Goal: Answer question/provide support

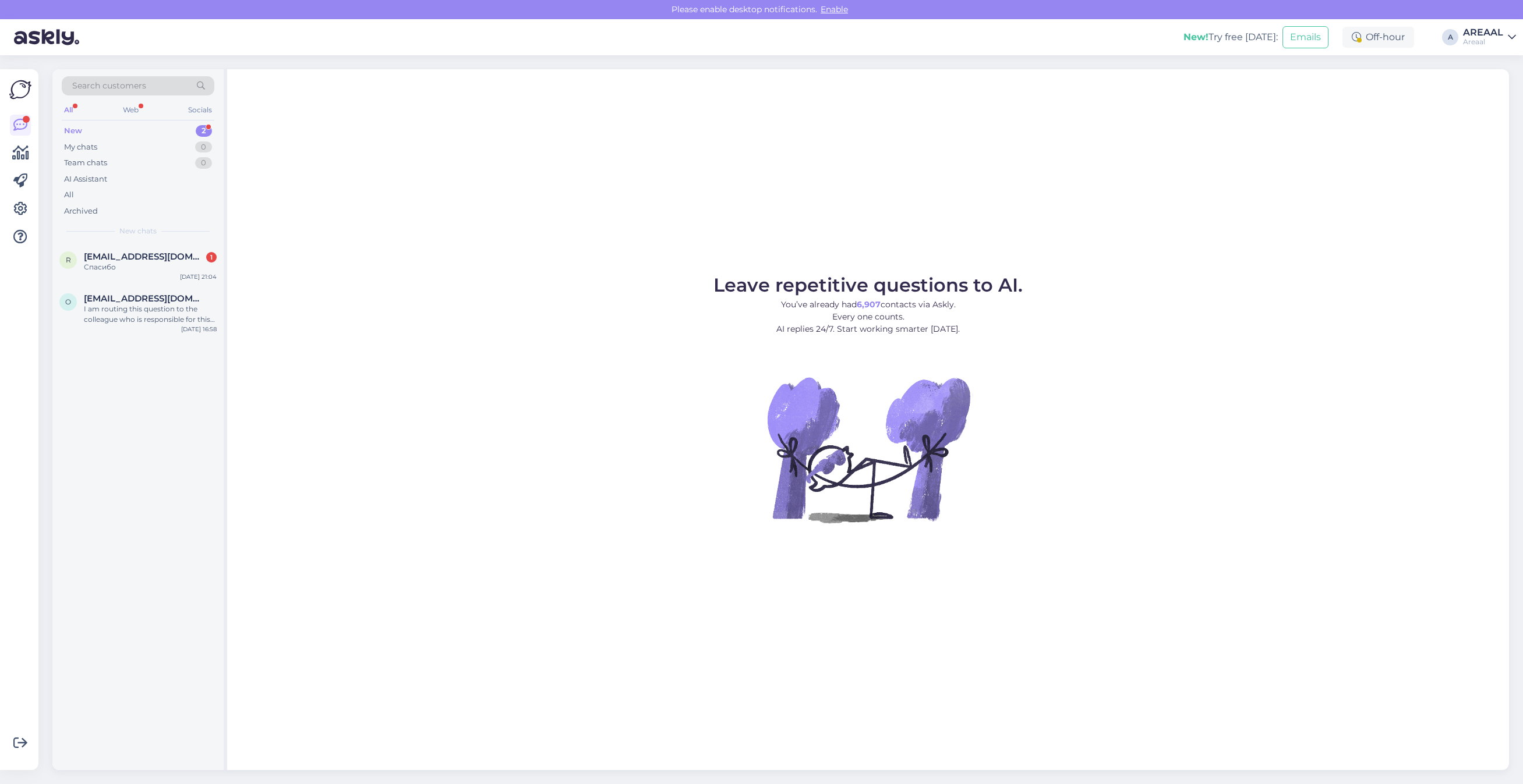
click at [415, 425] on figure "Leave repetitive questions to AI. You’ve already had 6,907 contacts via Askly. …" at bounding box center [868, 415] width 1261 height 278
click at [128, 302] on span "[EMAIL_ADDRESS][DOMAIN_NAME]" at bounding box center [145, 299] width 121 height 11
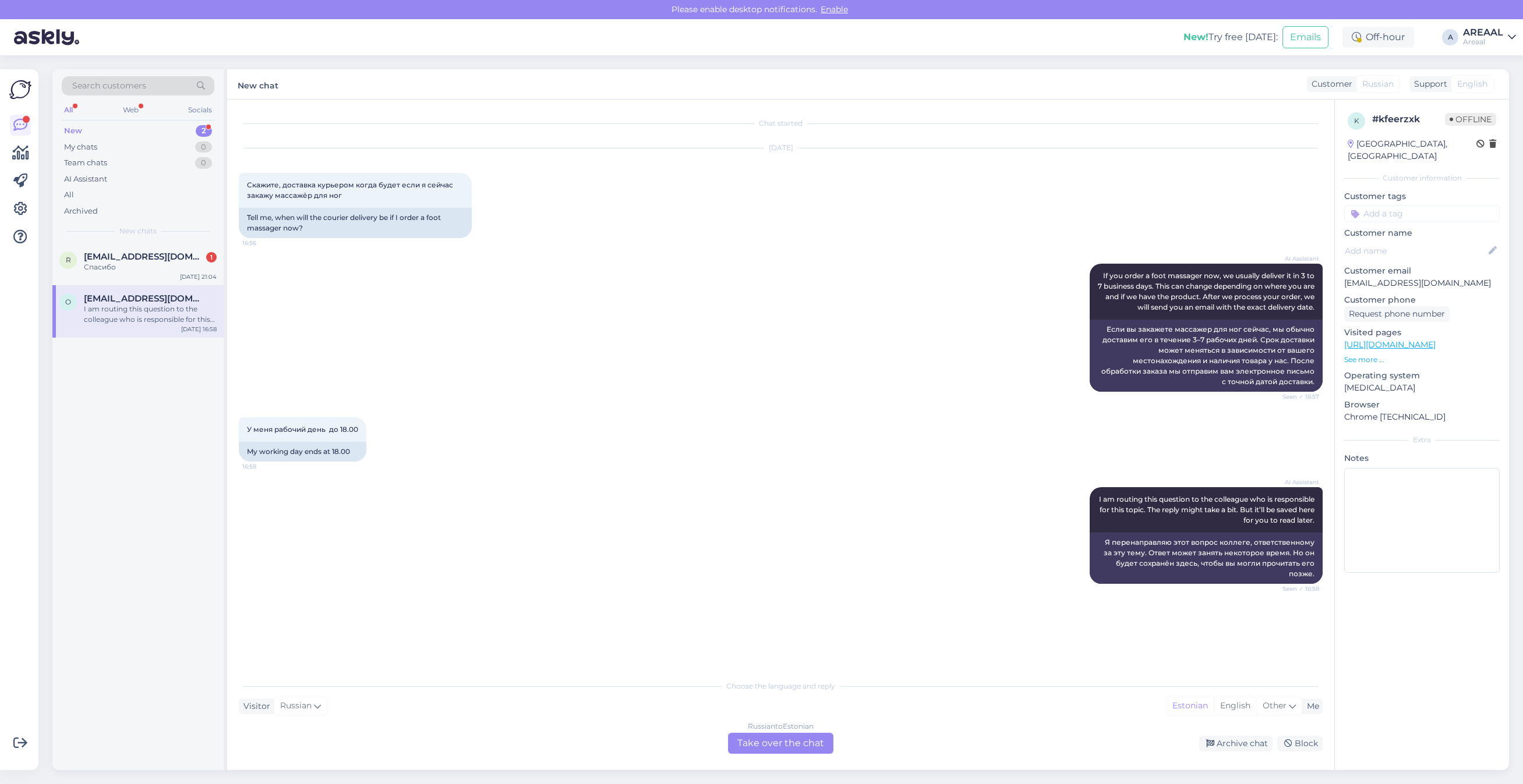
click at [866, 503] on div "AI Assistant I am routing this question to the colleague who is responsible for…" at bounding box center [780, 535] width 1084 height 122
click at [1226, 736] on div "Archive chat" at bounding box center [1236, 744] width 74 height 16
click at [147, 250] on div "r remmark72@gmail.com 1 Спасибо Aug 25 21:04" at bounding box center [138, 264] width 171 height 42
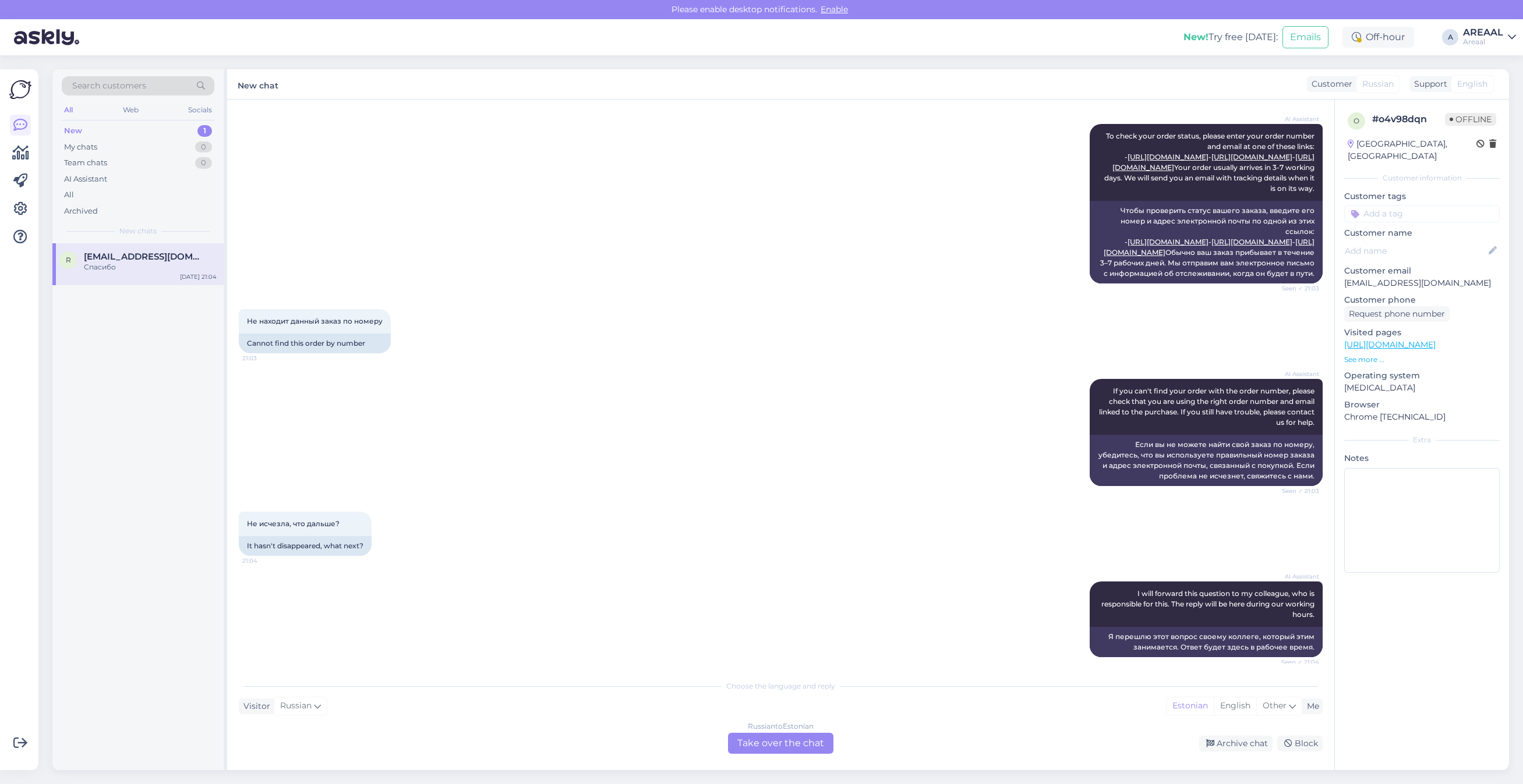
scroll to position [406, 0]
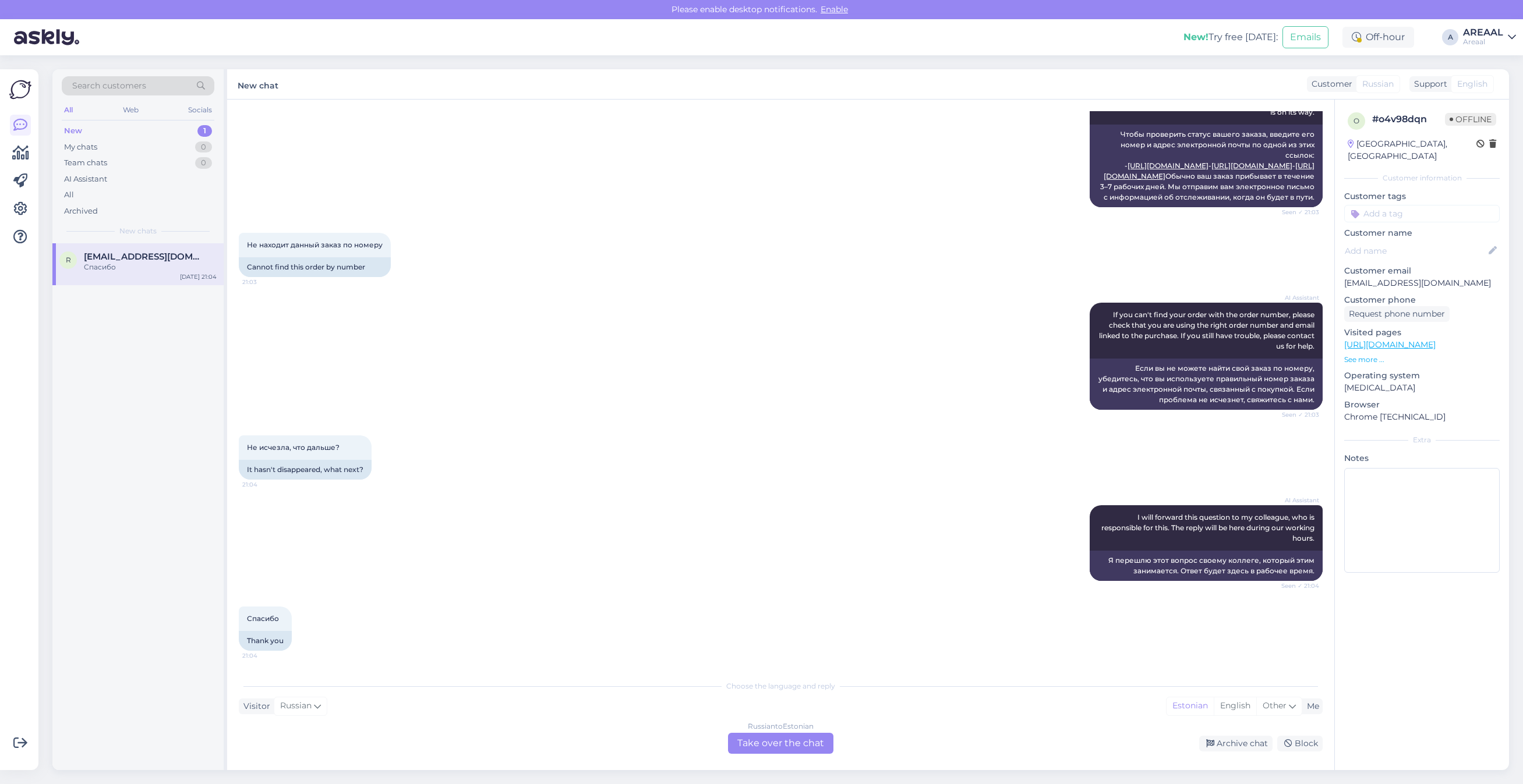
click at [754, 478] on div "Не исчезла, что дальше? 21:04 It hasn't disappeared, what next?" at bounding box center [780, 457] width 1084 height 70
click at [1481, 41] on div "Areaal" at bounding box center [1483, 42] width 40 height 9
click at [1487, 82] on div "Nish Open" at bounding box center [1445, 89] width 143 height 25
click at [1483, 92] on button "Open" at bounding box center [1490, 90] width 33 height 18
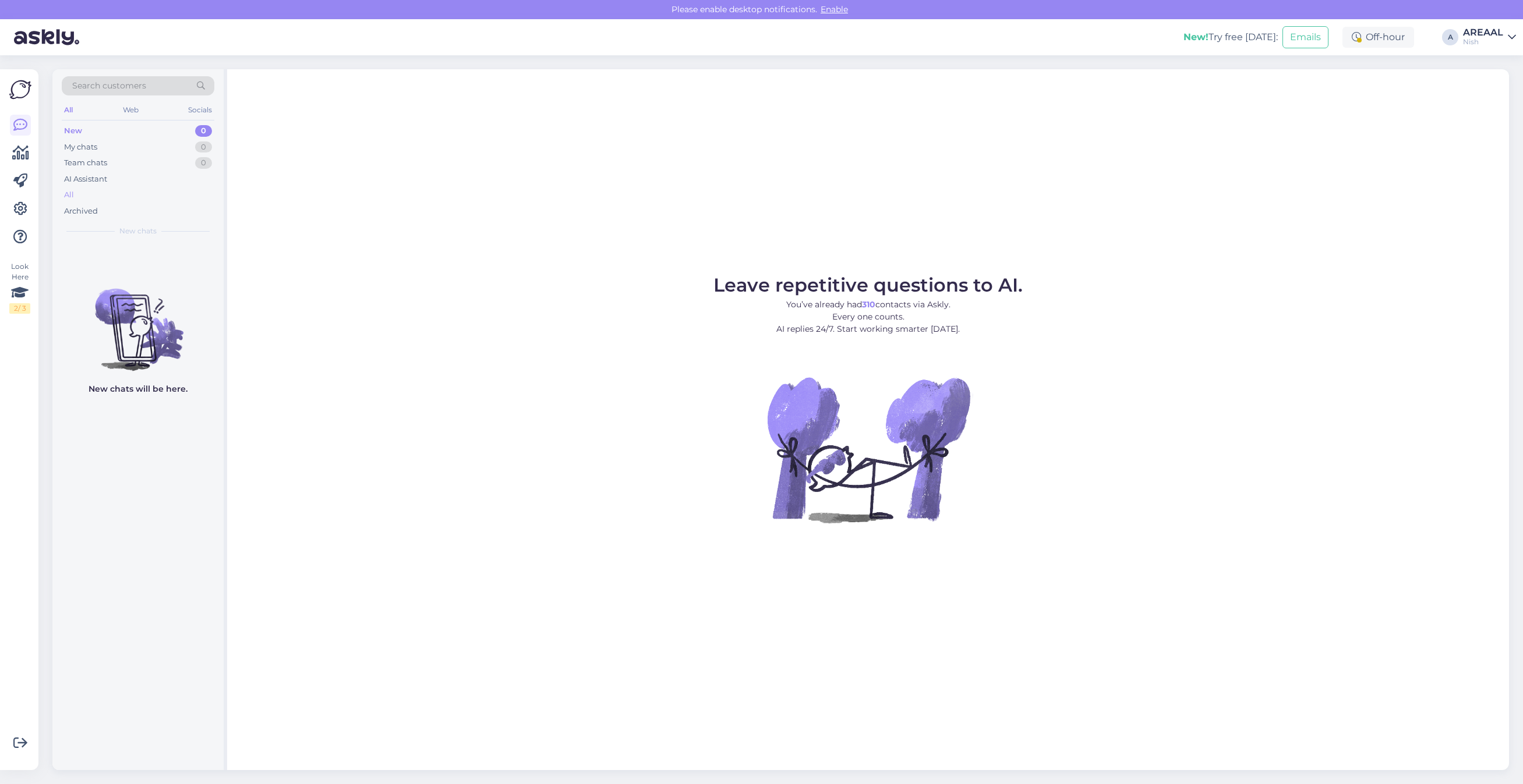
click at [140, 199] on div "All" at bounding box center [137, 195] width 152 height 17
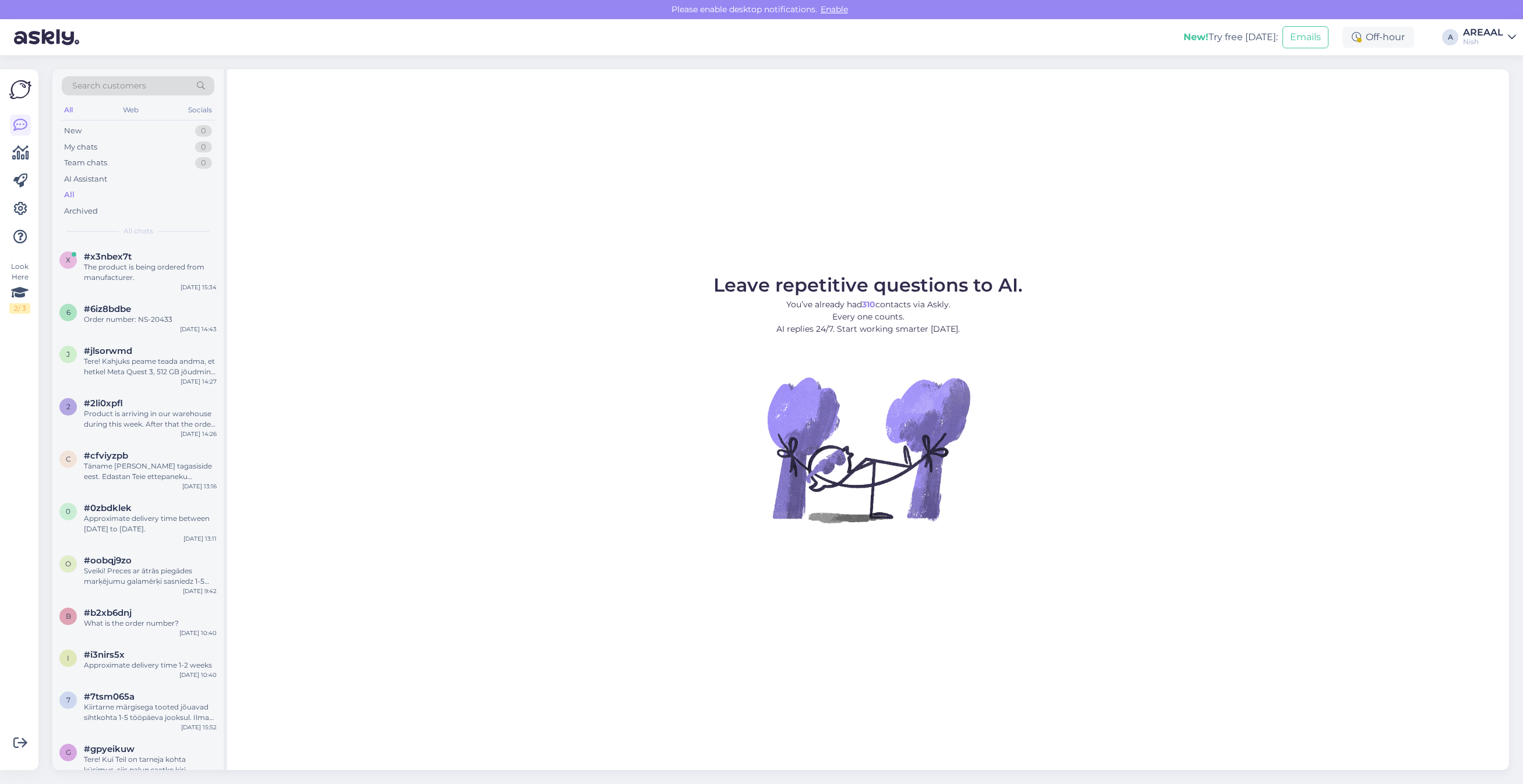
click at [136, 190] on div "All" at bounding box center [137, 195] width 152 height 17
click at [140, 267] on div "The product is being ordered from manufacturer." at bounding box center [150, 273] width 133 height 21
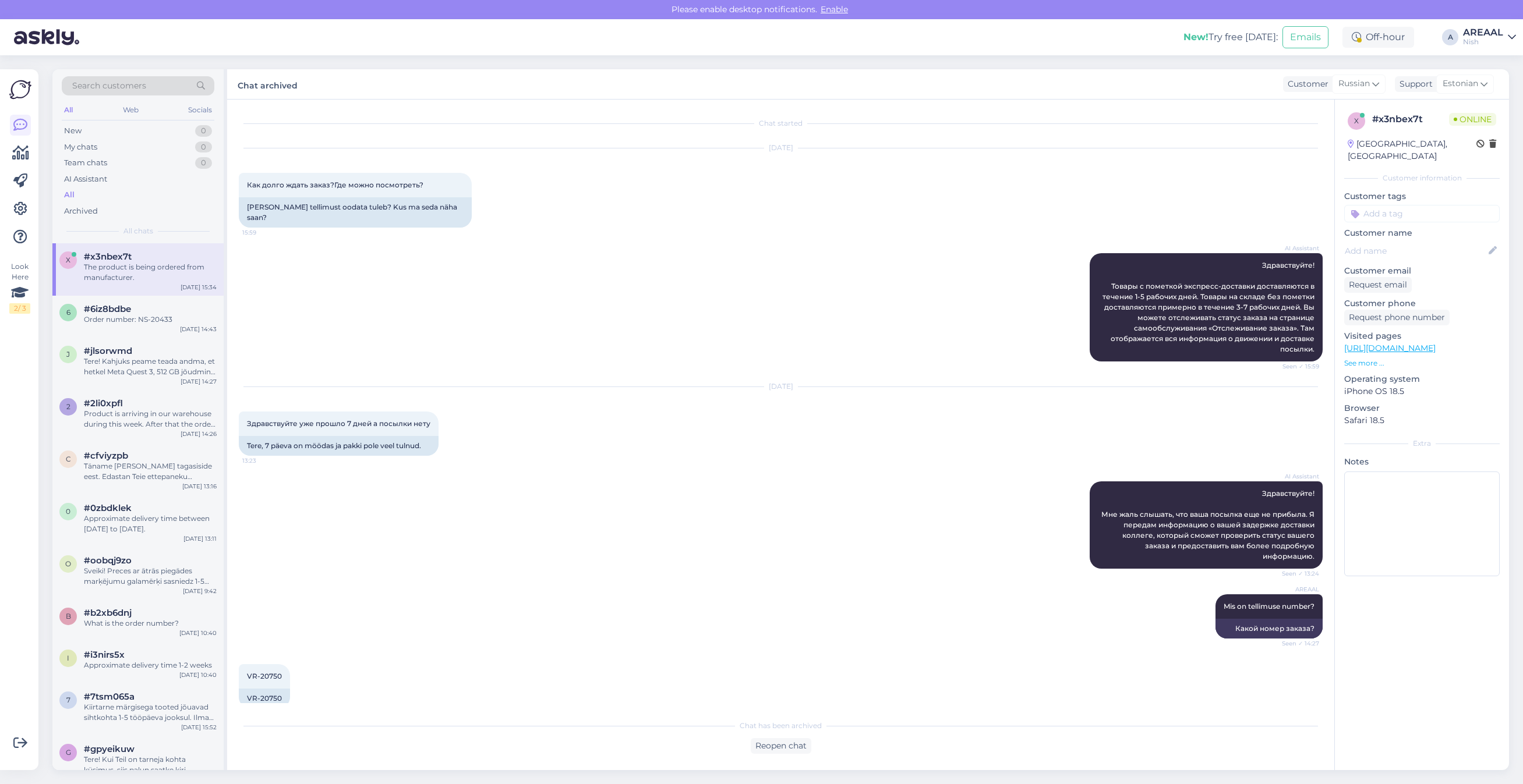
scroll to position [227, 0]
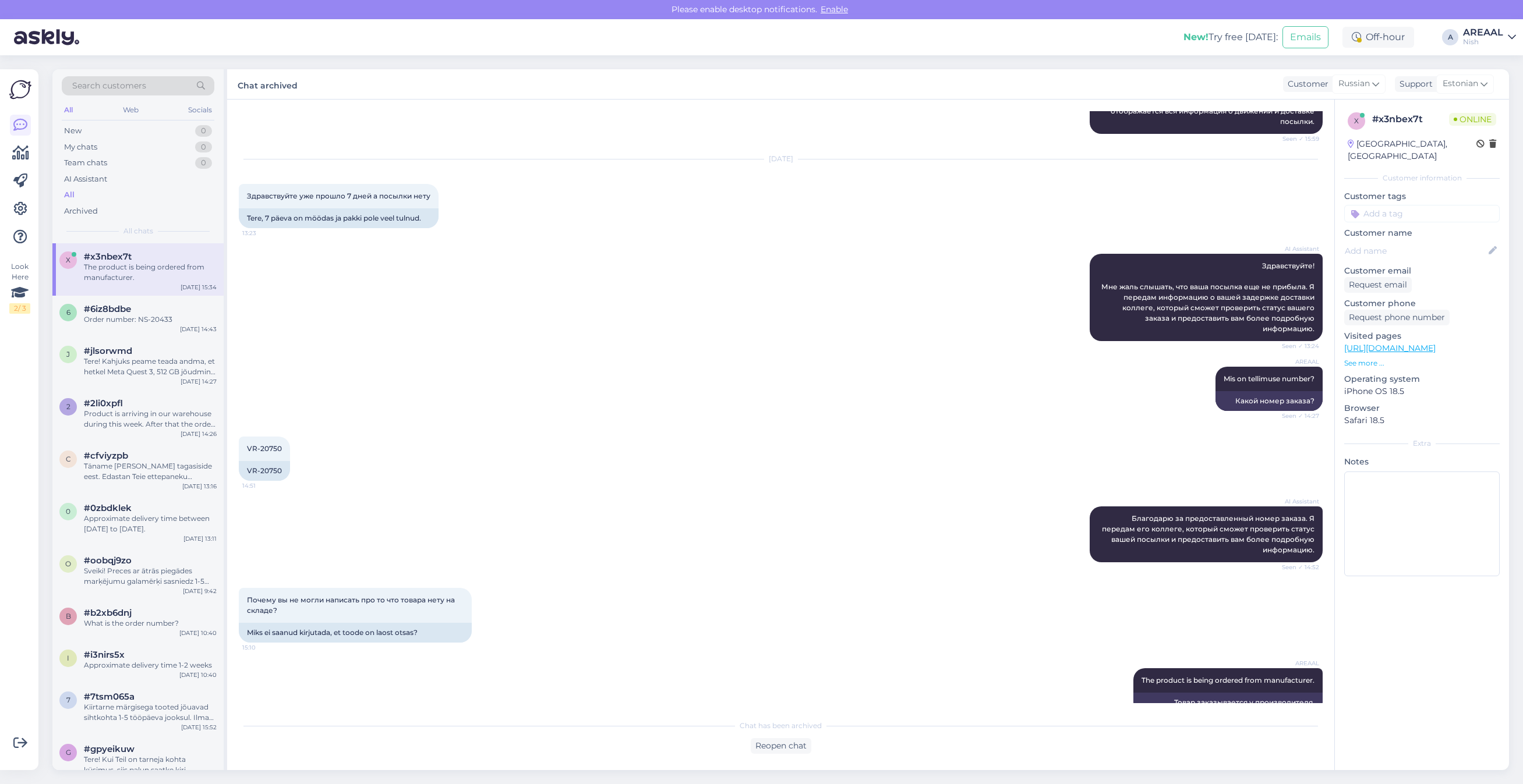
click at [1481, 39] on div "Nish" at bounding box center [1483, 42] width 40 height 9
click at [1489, 64] on button "Open" at bounding box center [1490, 65] width 33 height 18
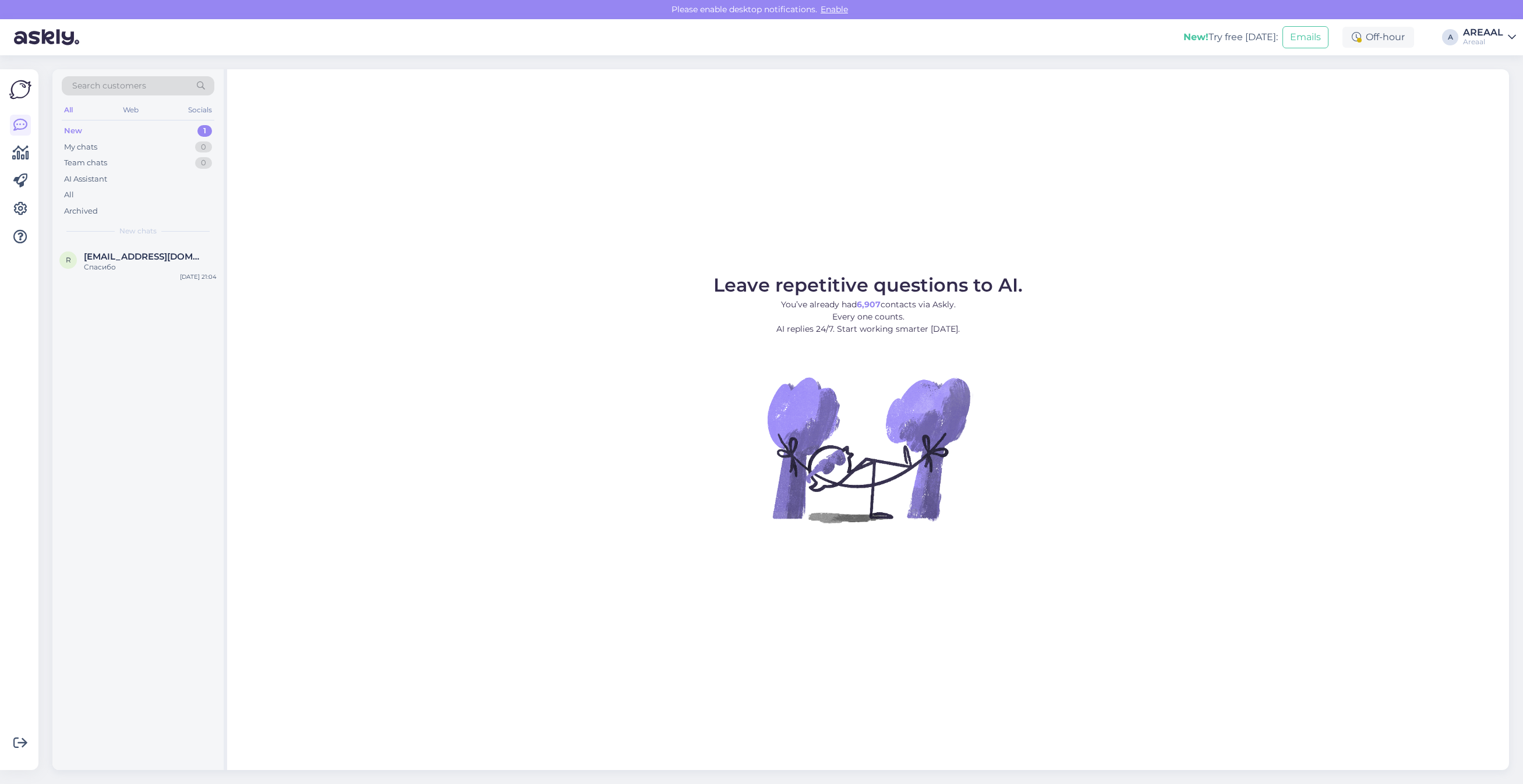
click at [1259, 232] on div "Leave repetitive questions to AI. You’ve already had 6,907 contacts via Askly. …" at bounding box center [868, 419] width 1282 height 701
click at [201, 261] on div "[EMAIL_ADDRESS][DOMAIN_NAME]" at bounding box center [150, 257] width 133 height 11
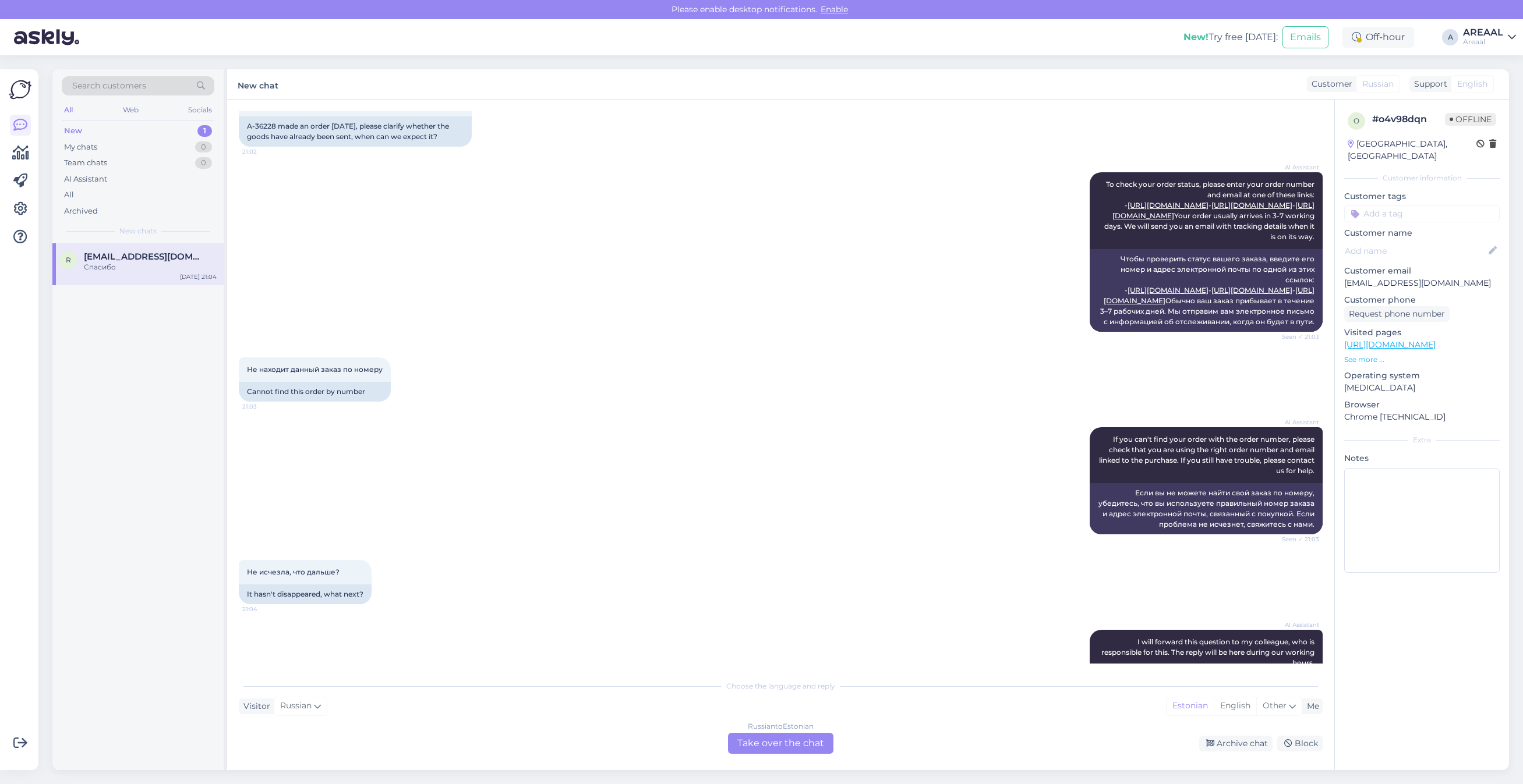
scroll to position [406, 0]
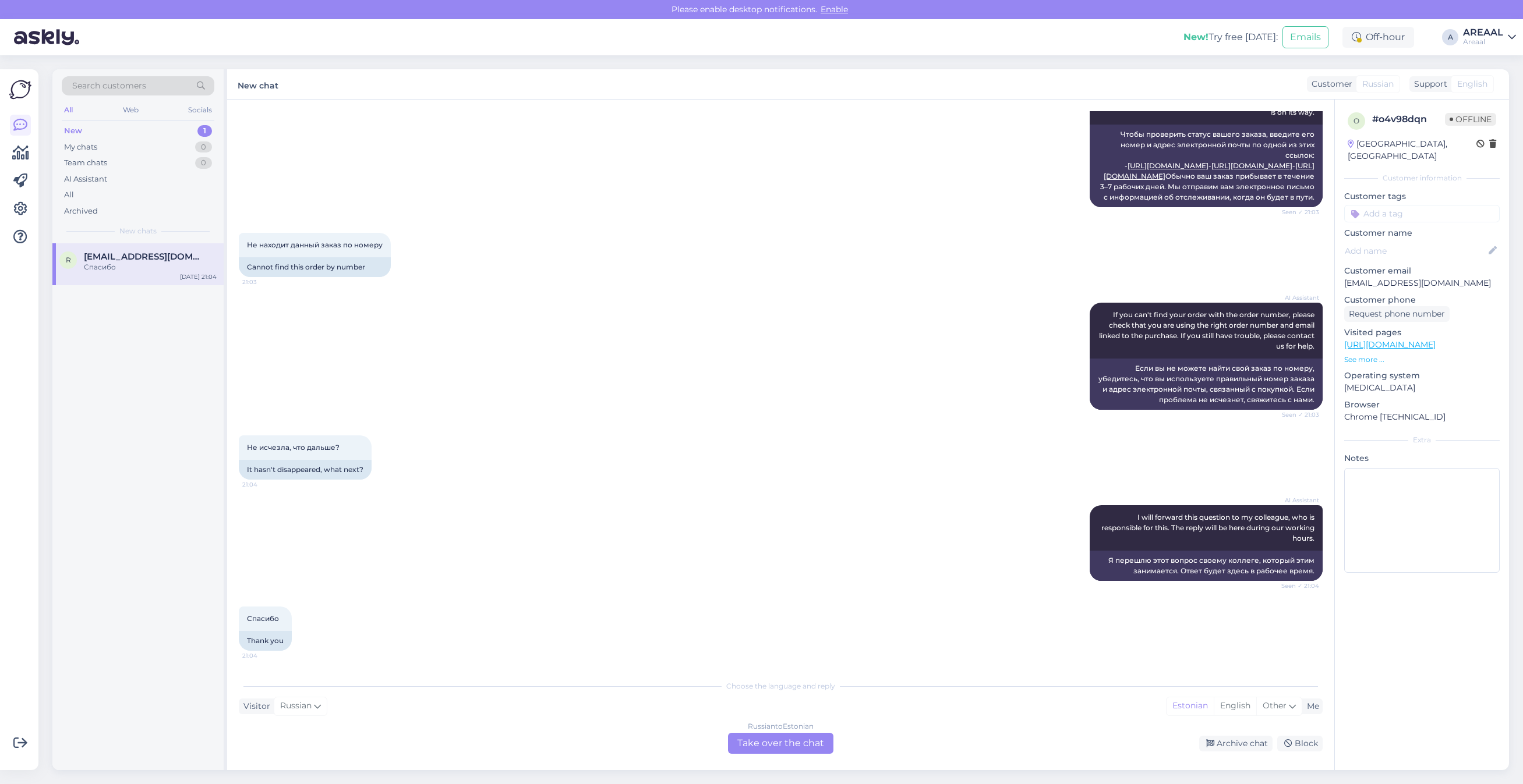
click at [777, 728] on div "Russian to Estonian" at bounding box center [780, 726] width 66 height 11
drag, startPoint x: 780, startPoint y: 738, endPoint x: 777, endPoint y: 742, distance: 5.0
click at [777, 741] on div "Russian to Estonian Take over the chat" at bounding box center [780, 744] width 105 height 21
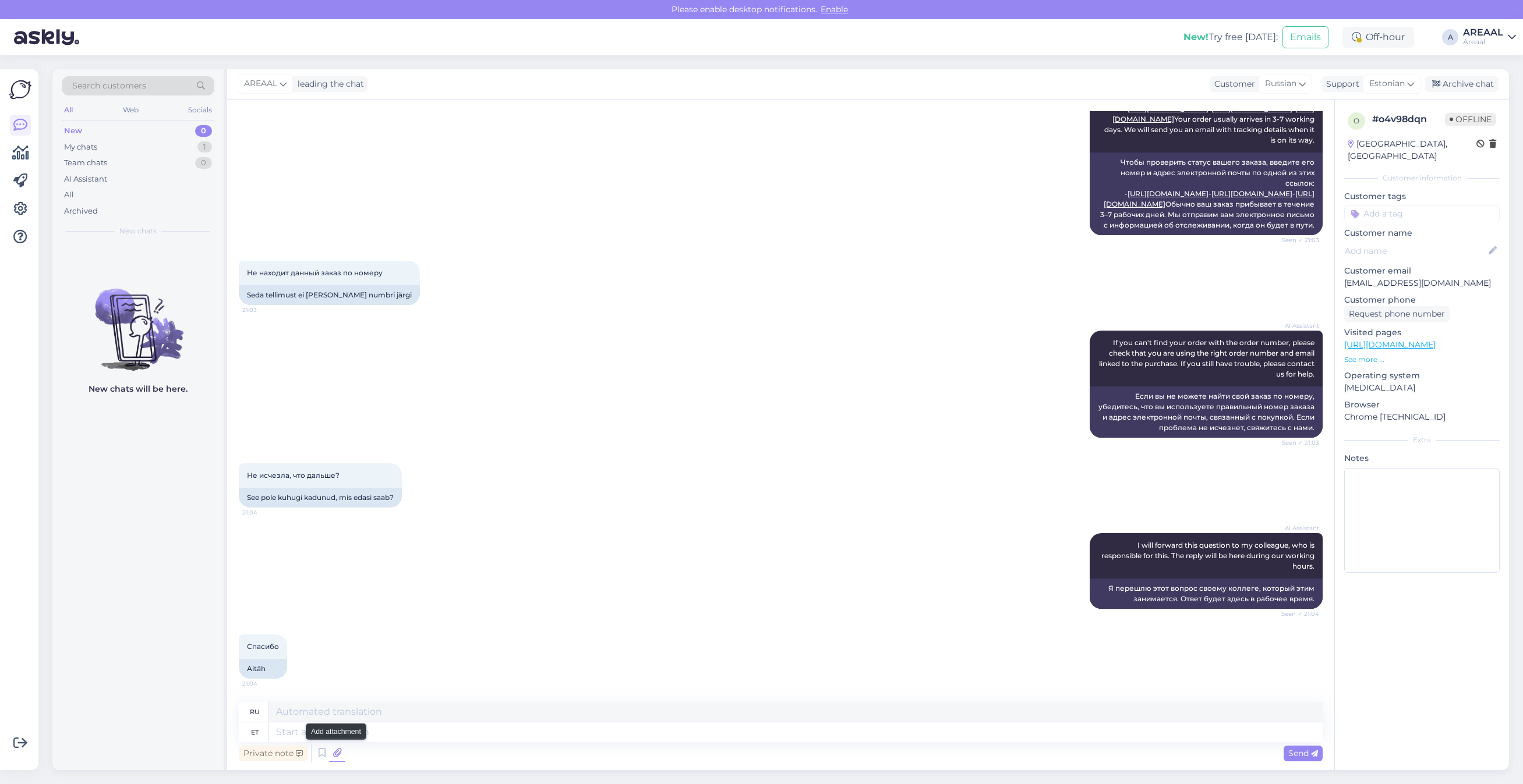
click at [343, 755] on icon at bounding box center [338, 753] width 17 height 17
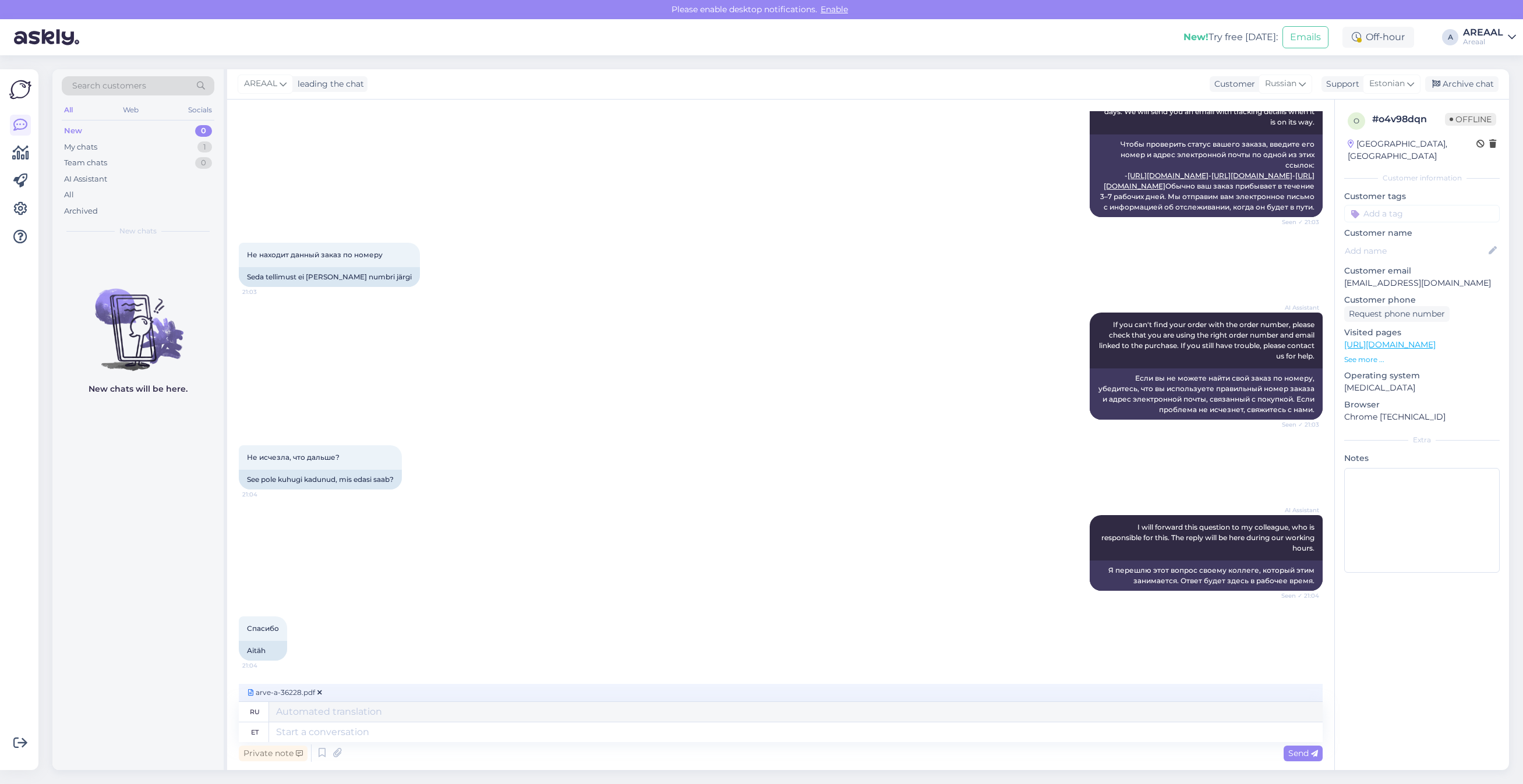
scroll to position [397, 0]
click at [455, 728] on textarea at bounding box center [796, 732] width 1054 height 20
type textarea "Approximate de"
type textarea "Приблизительный"
type textarea "Approximate delivery ti"
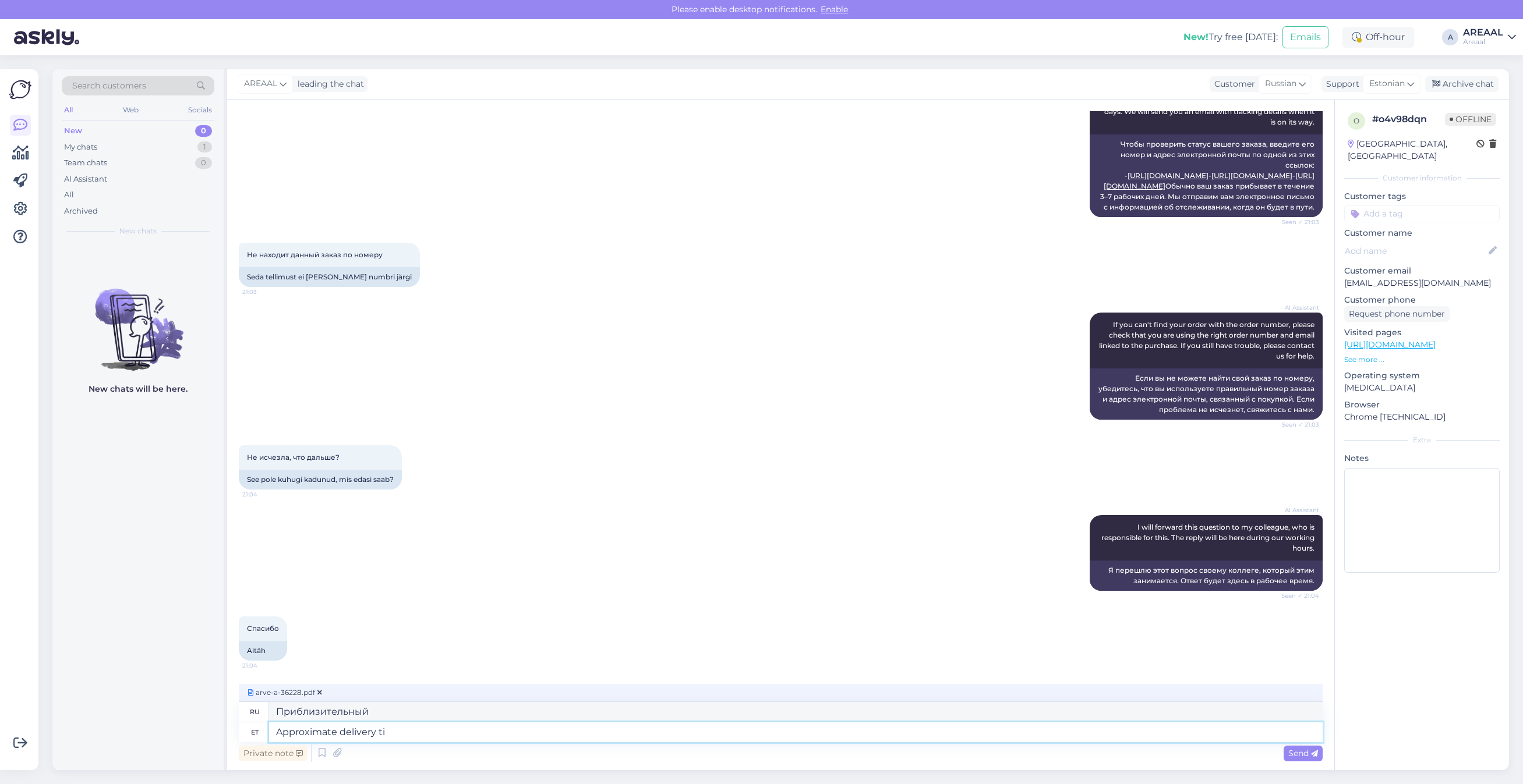
type textarea "Ориентировочная доставка"
type textarea "Approximate delivery timem"
type textarea "Примерное время доставки"
type textarea "Approximate delivery time 1-2 wee"
type textarea "Примерное время доставки 1-2"
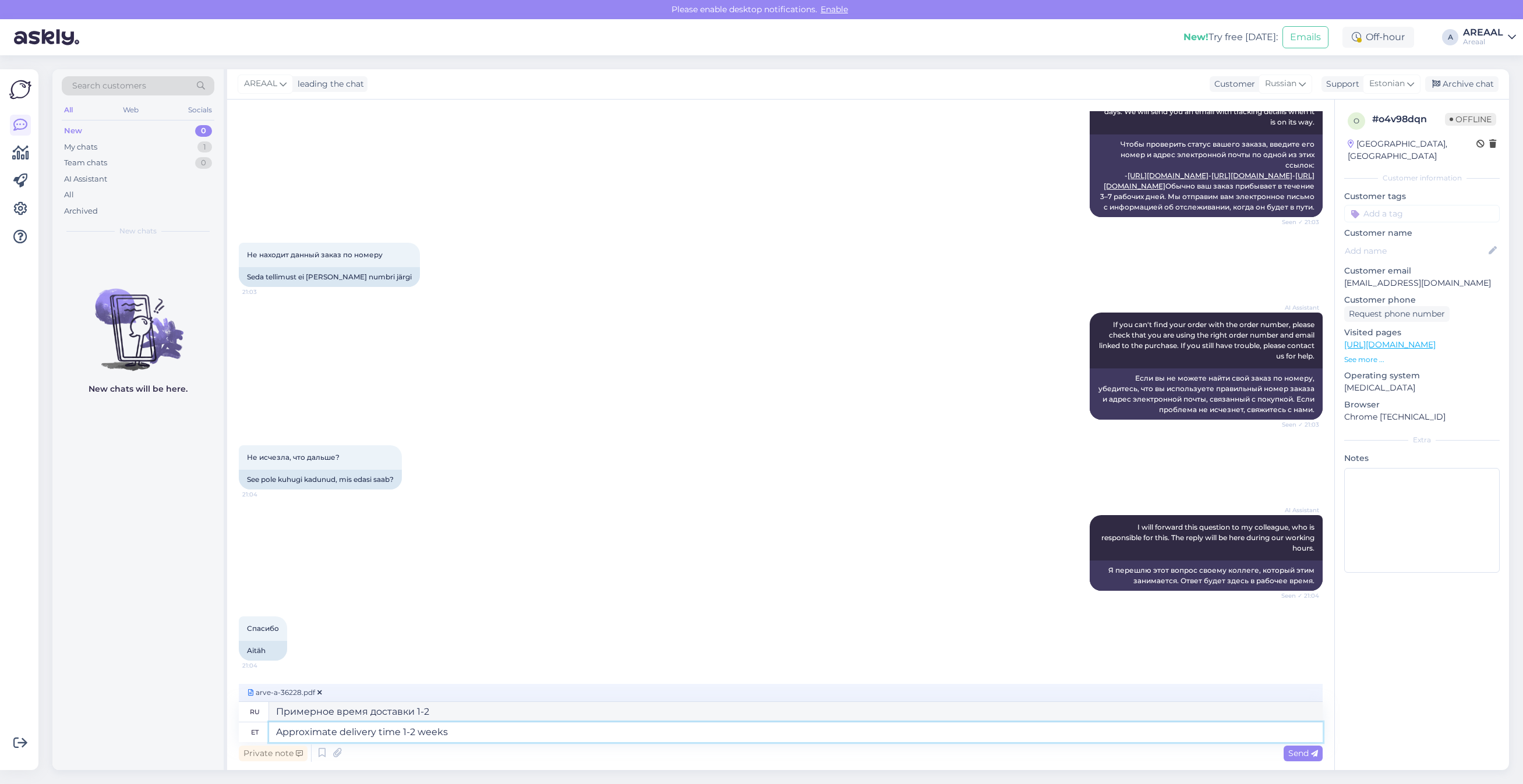
type textarea "Approximate delivery time 1-2 weeks."
type textarea "Ориентировочный срок доставки 1-2 недели."
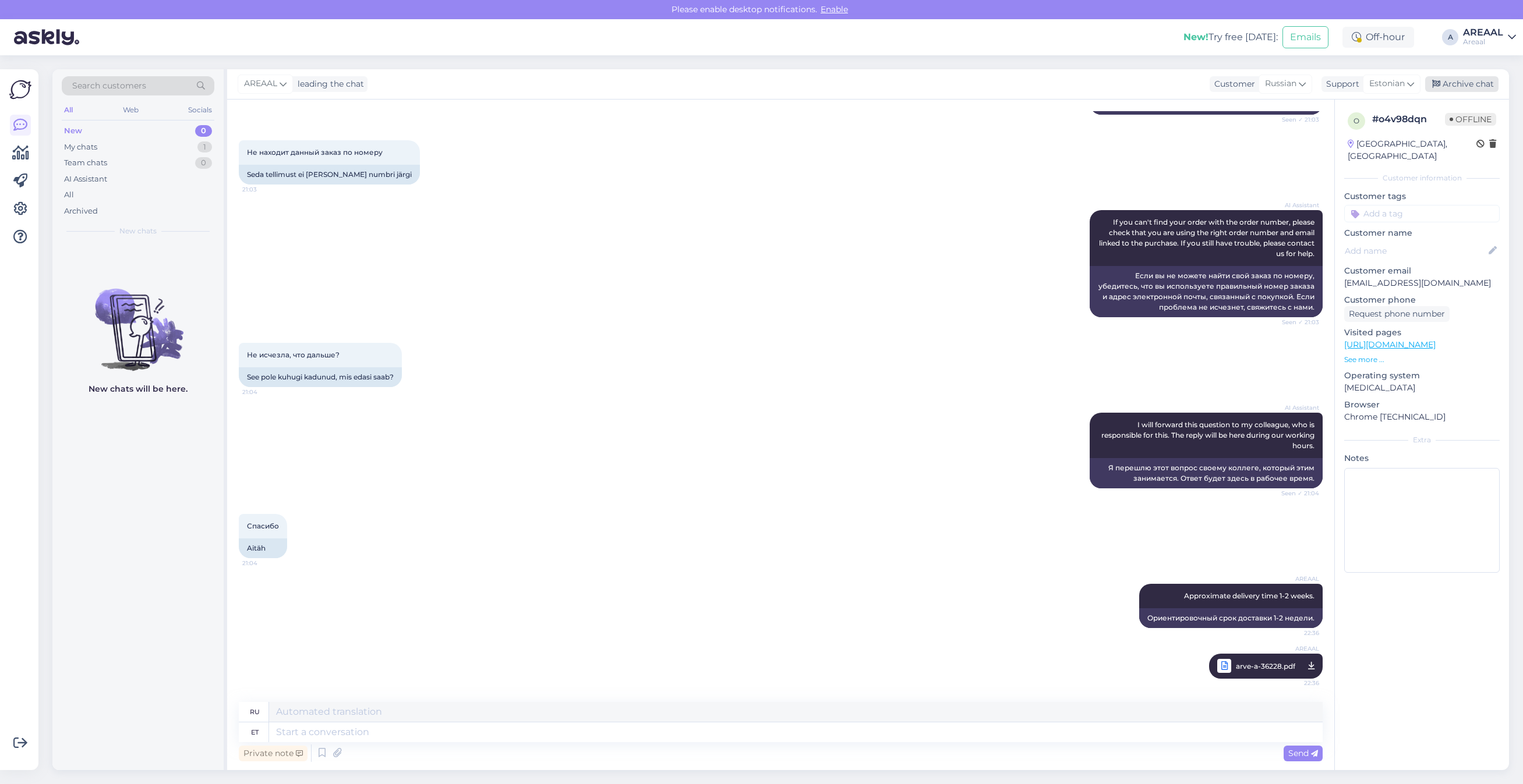
click at [1474, 87] on div "Archive chat" at bounding box center [1462, 84] width 74 height 16
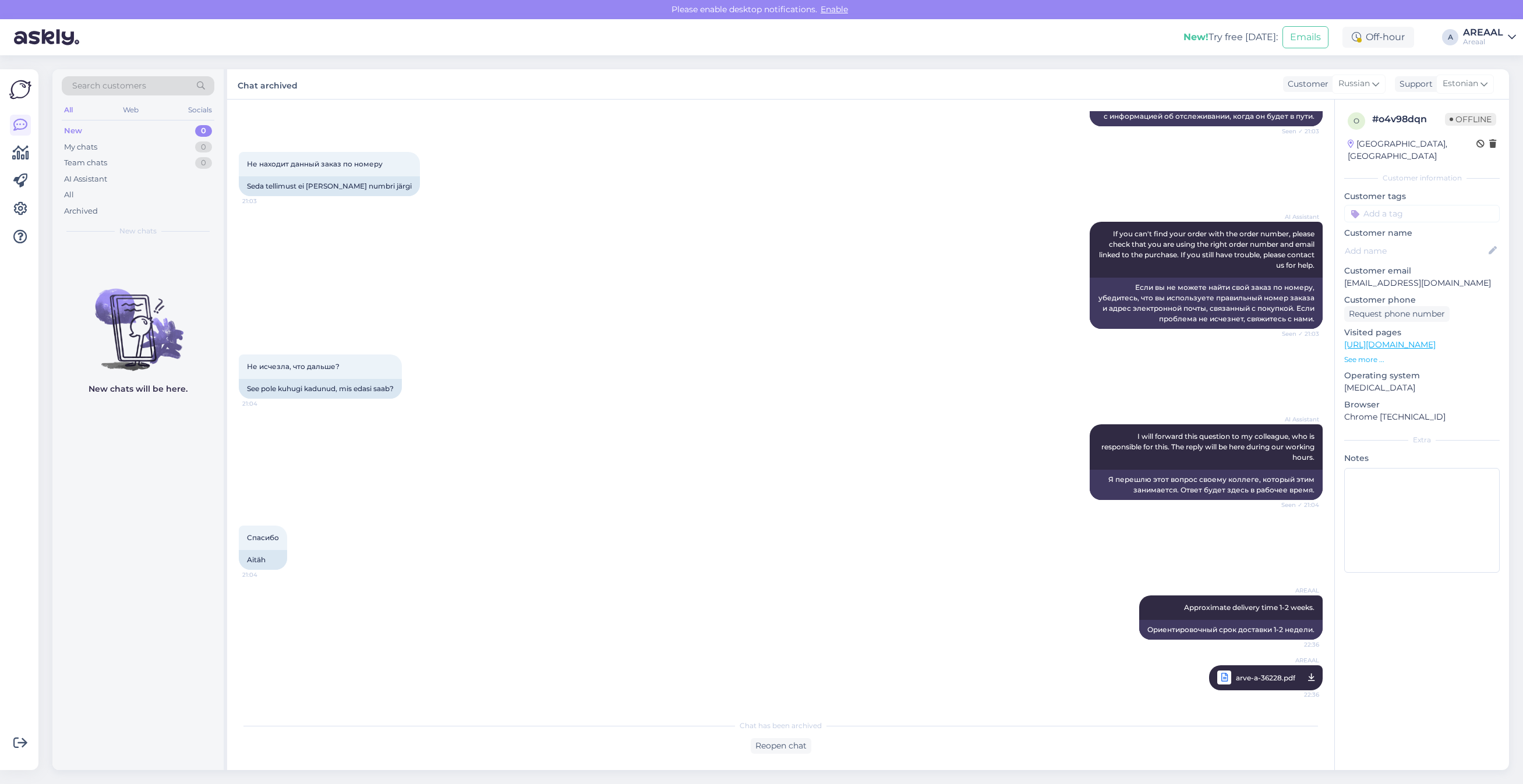
click at [572, 330] on div "AI Assistant If you can't find your order with the order number, please check t…" at bounding box center [780, 275] width 1084 height 133
click at [612, 331] on div "AI Assistant If you can't find your order with the order number, please check t…" at bounding box center [780, 275] width 1084 height 133
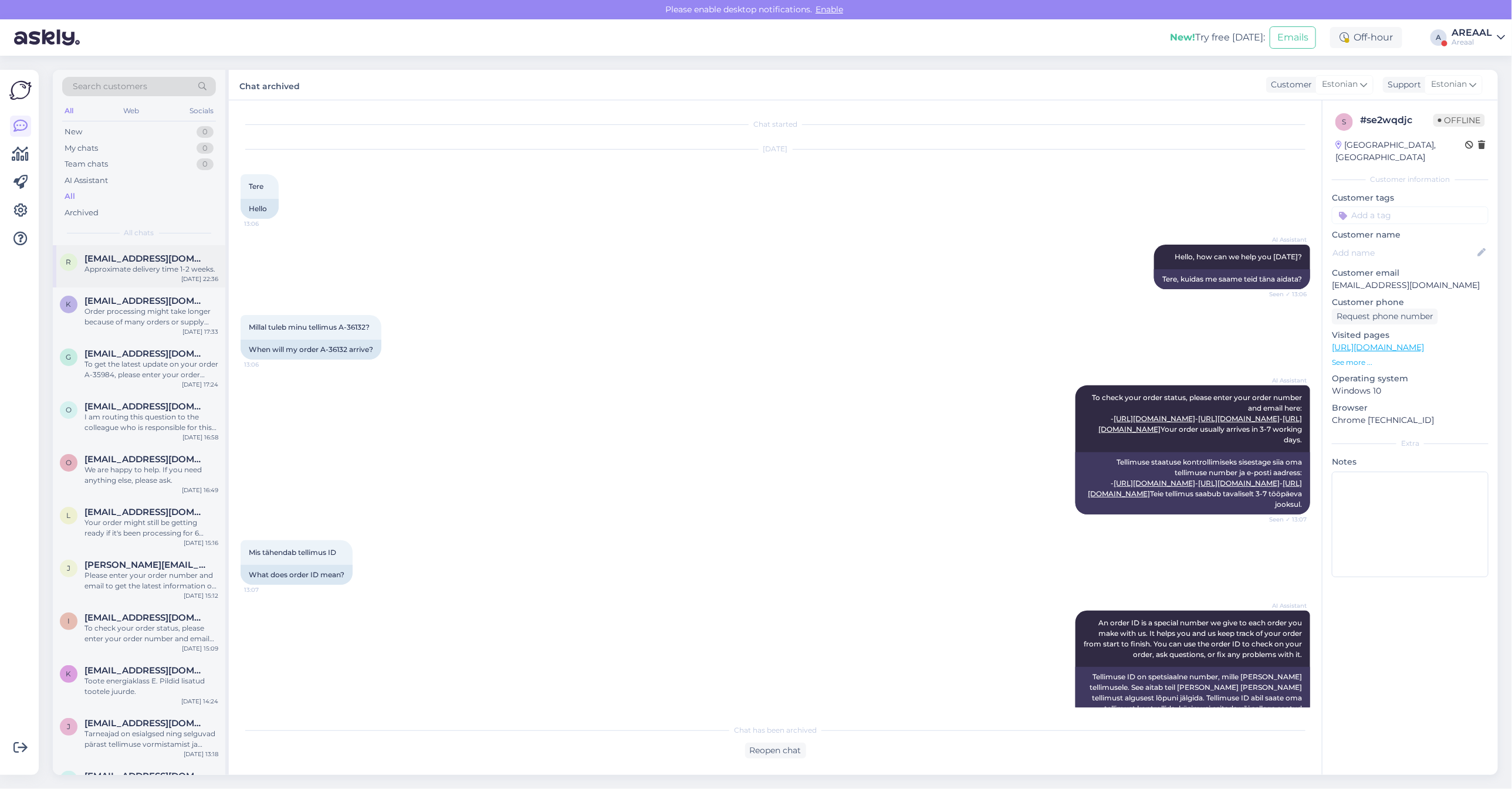
scroll to position [863, 0]
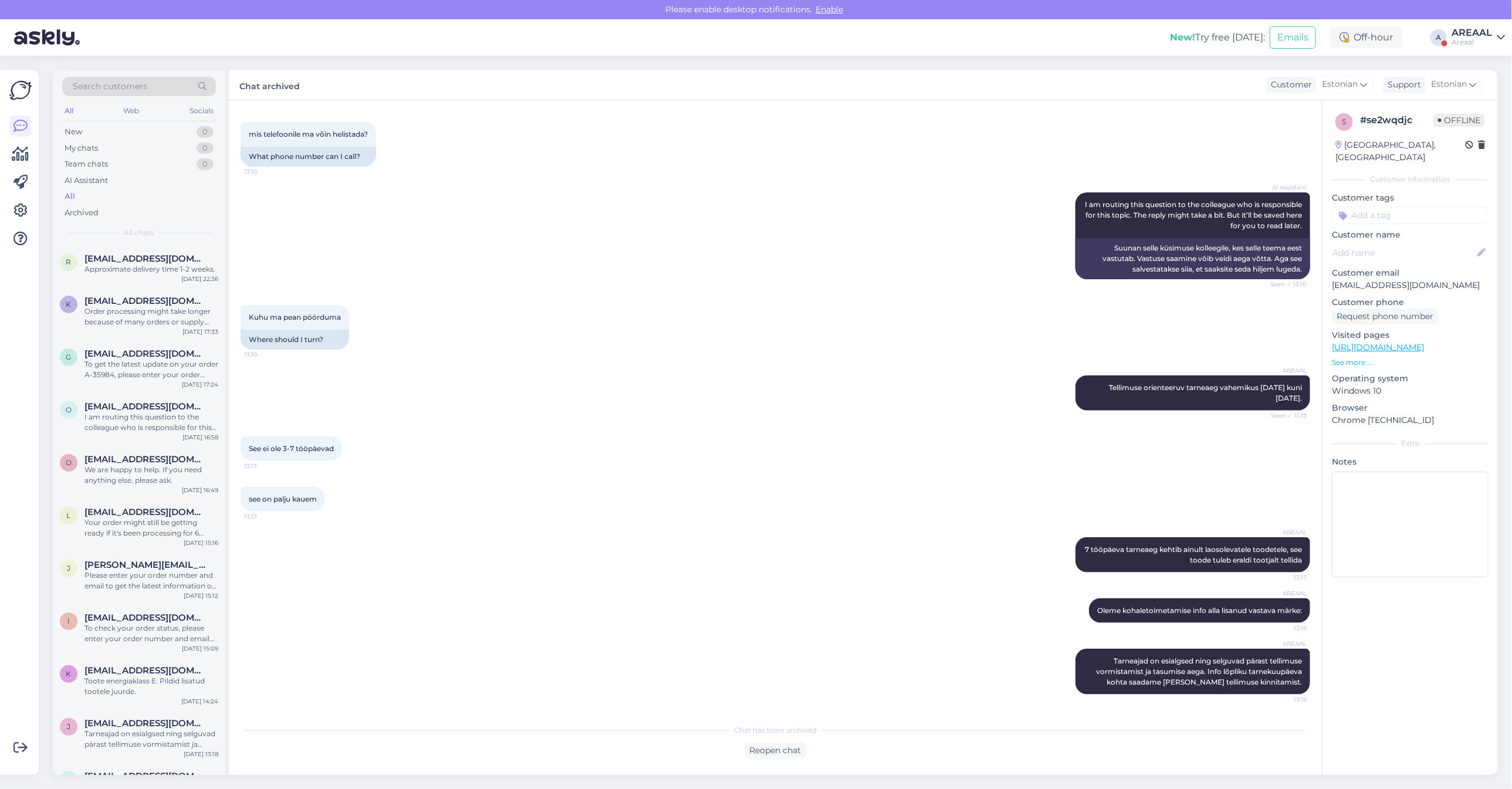
click at [327, 261] on div "AI Assistant I am routing this question to the colleague who is responsible for…" at bounding box center [775, 235] width 1070 height 112
